Goal: Navigation & Orientation: Find specific page/section

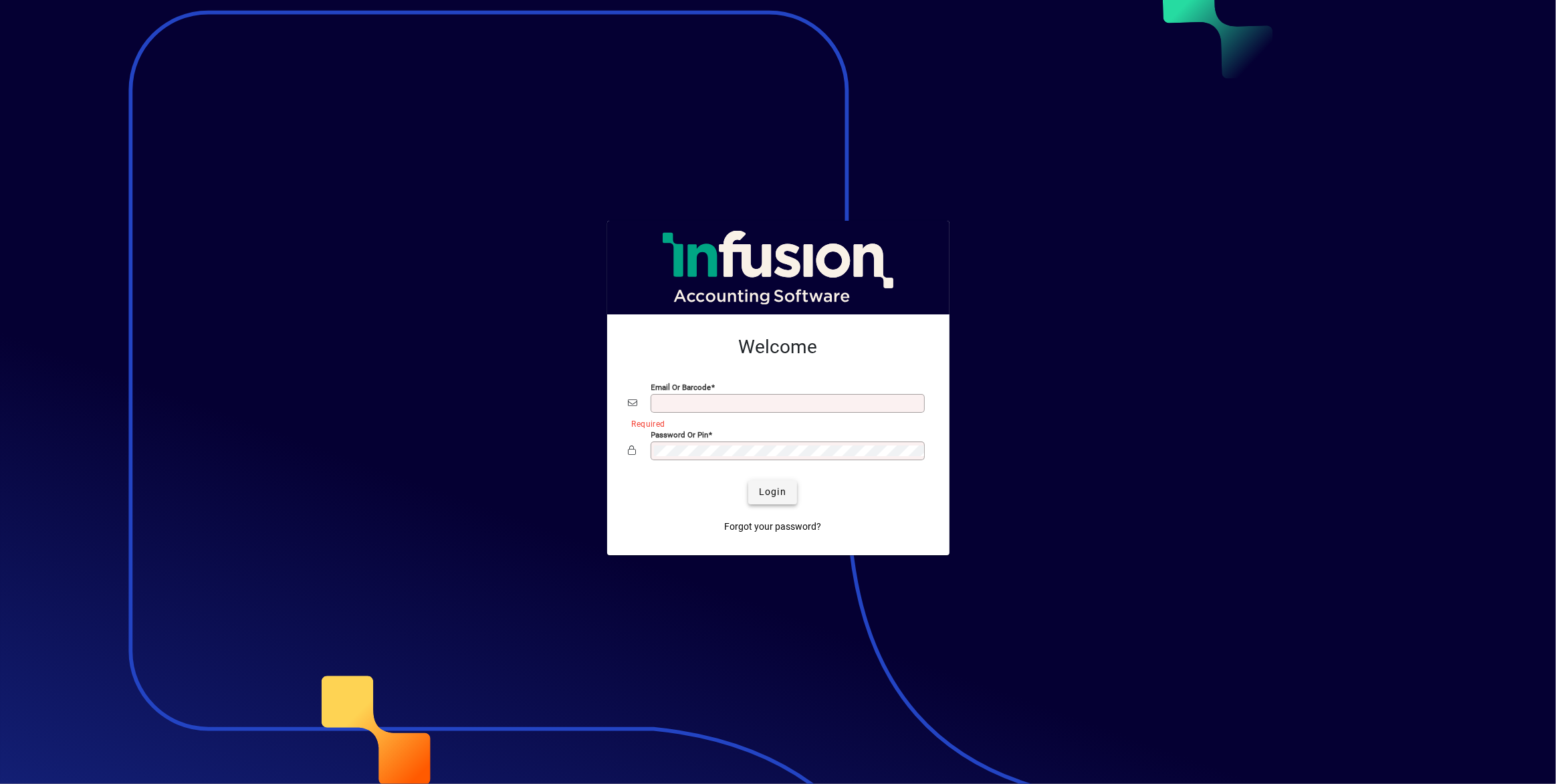
type input "**********"
click at [770, 500] on span "submit" at bounding box center [773, 492] width 48 height 32
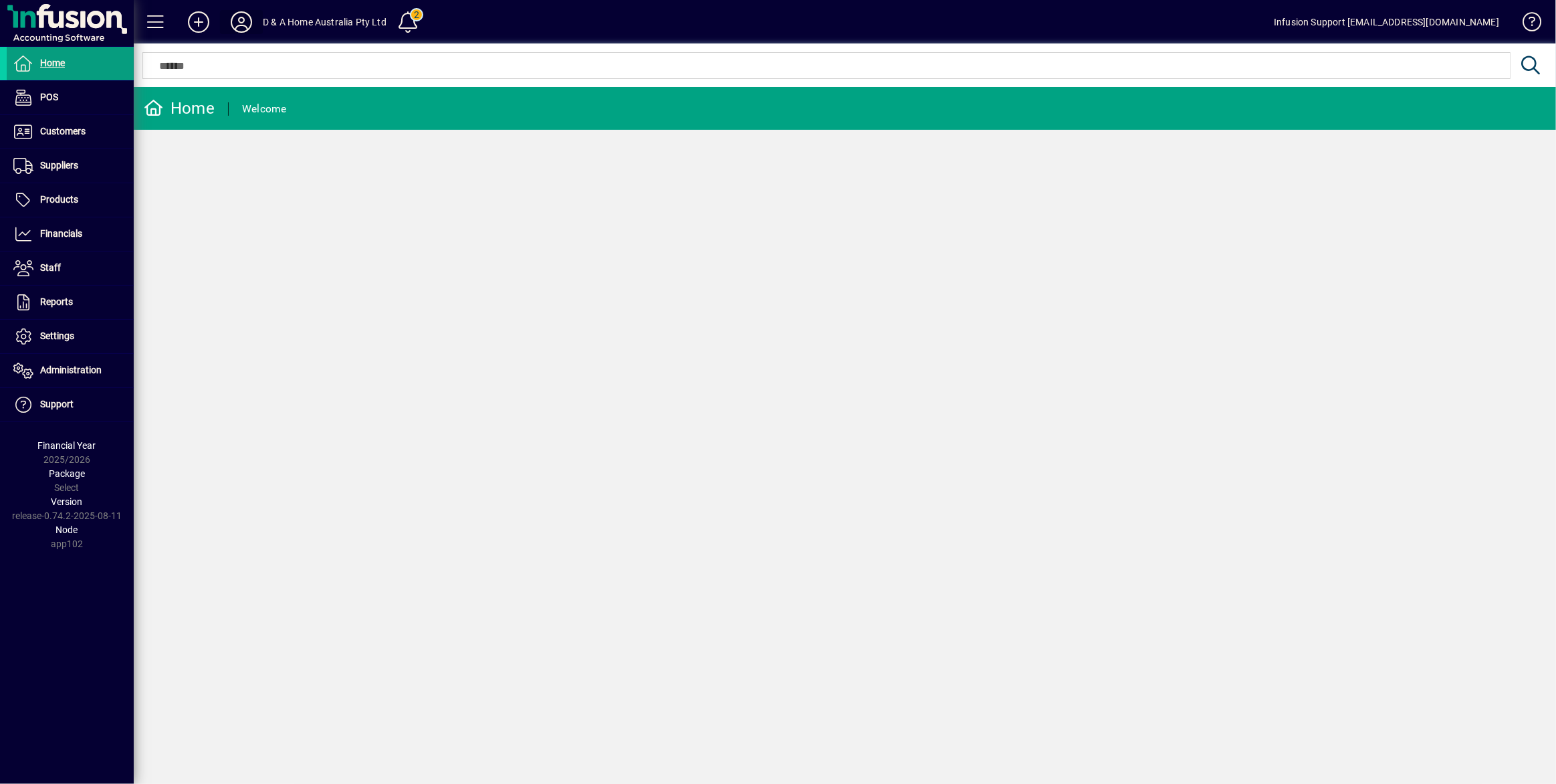
click at [247, 22] on icon at bounding box center [241, 22] width 27 height 22
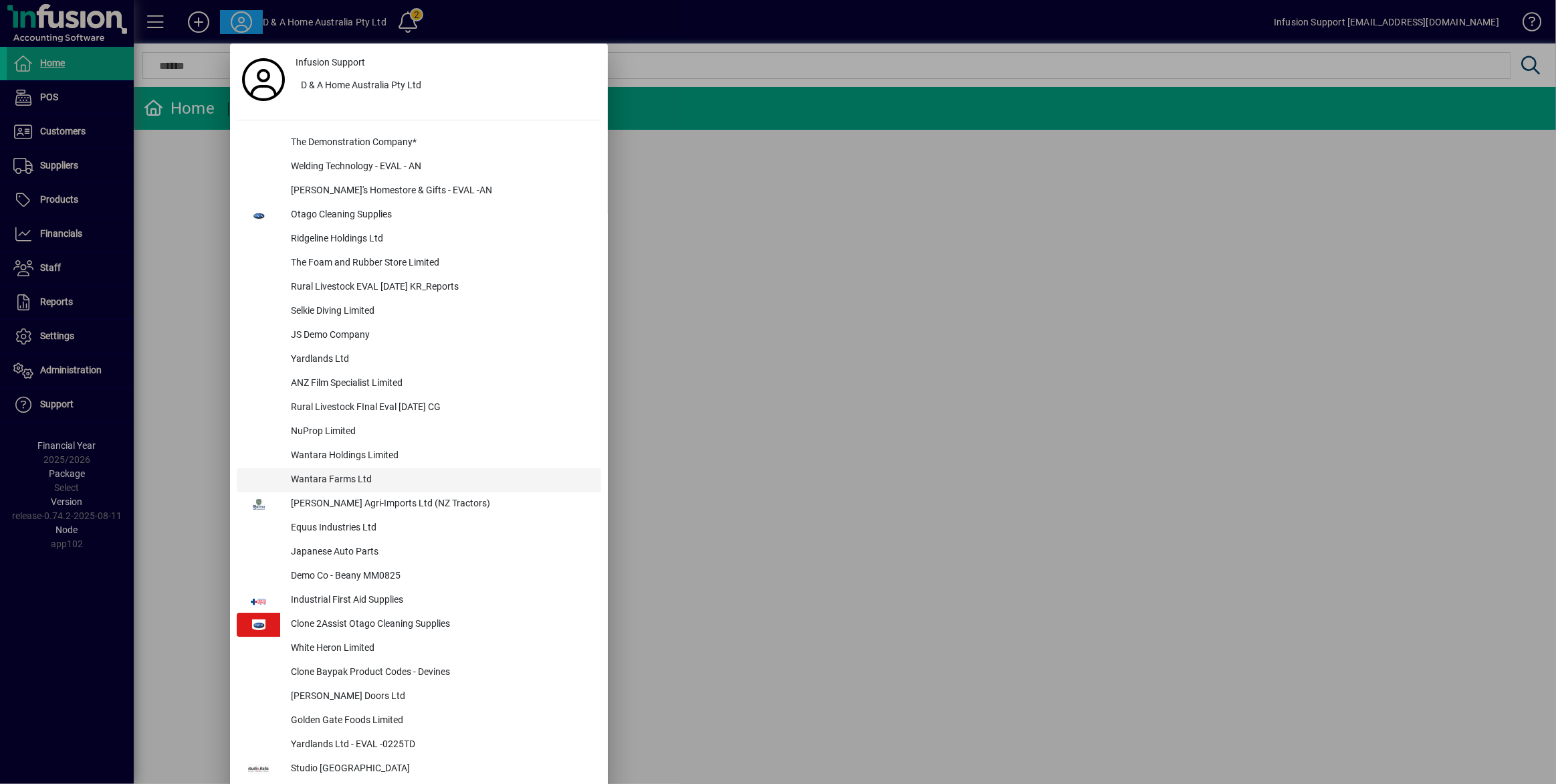
click at [334, 476] on div "Wantara Farms Ltd" at bounding box center [440, 481] width 321 height 24
